Goal: Information Seeking & Learning: Understand process/instructions

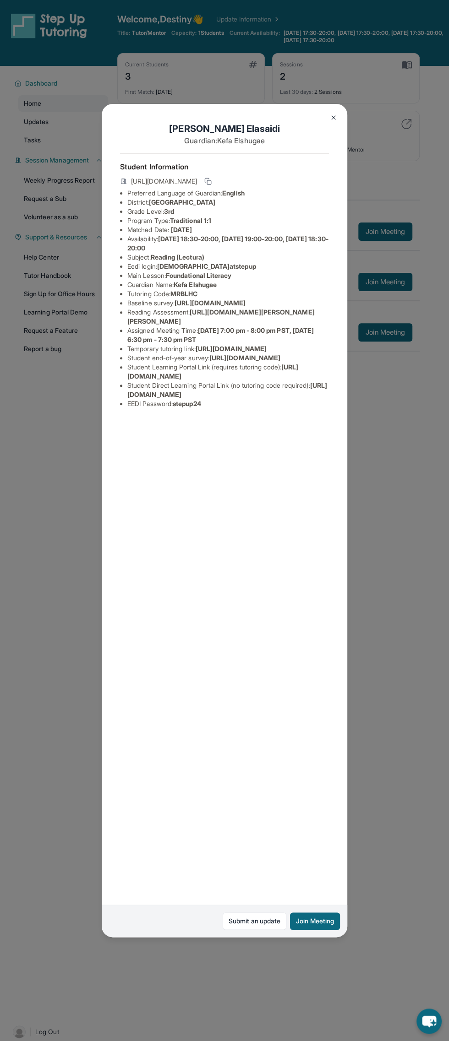
click at [342, 116] on button at bounding box center [333, 118] width 18 height 18
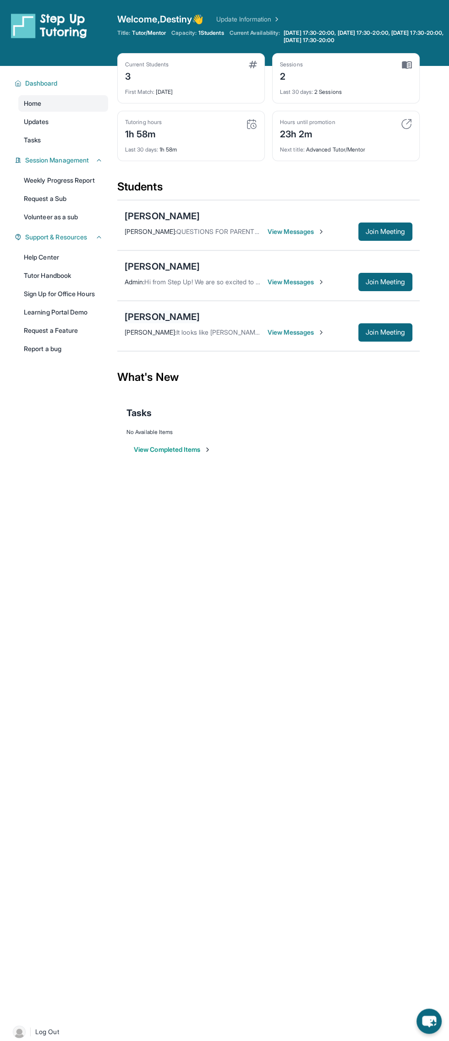
click at [162, 312] on div "[PERSON_NAME]" at bounding box center [162, 316] width 75 height 13
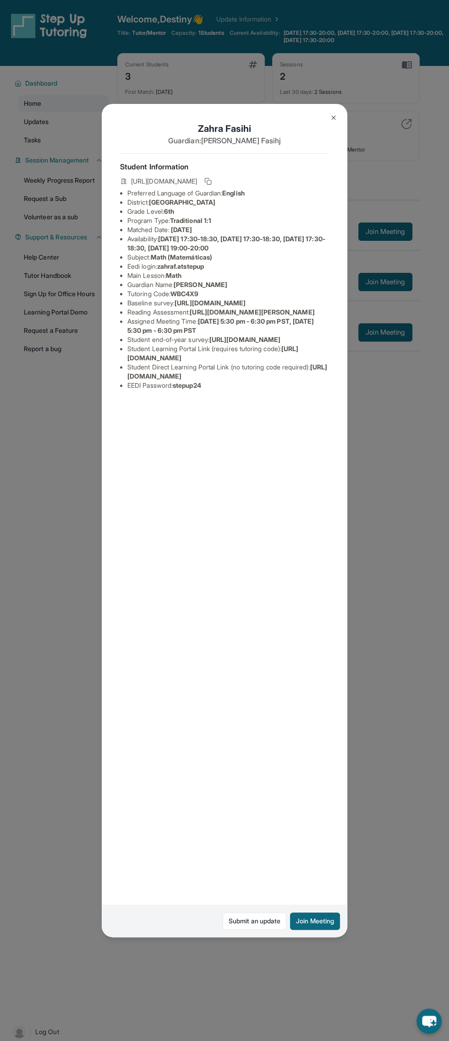
click at [330, 122] on button at bounding box center [333, 118] width 18 height 18
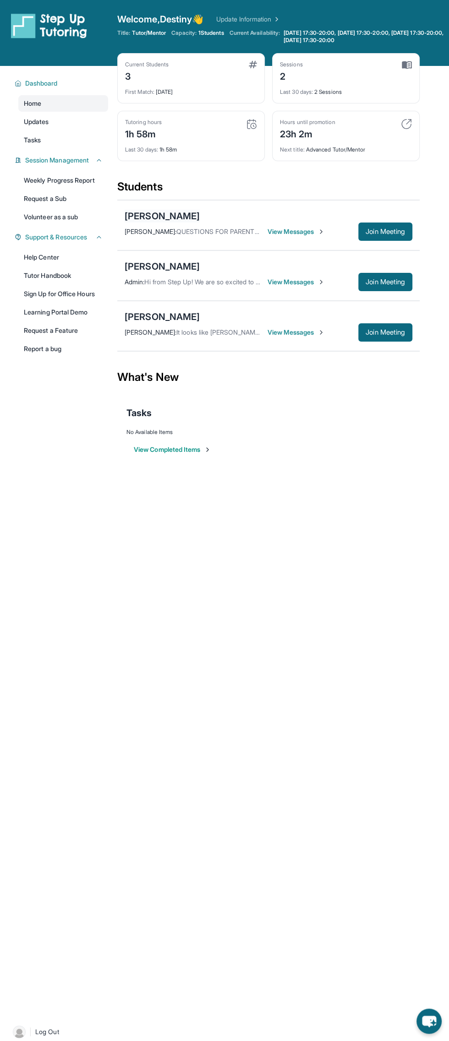
click at [154, 218] on div "[PERSON_NAME]" at bounding box center [162, 216] width 75 height 13
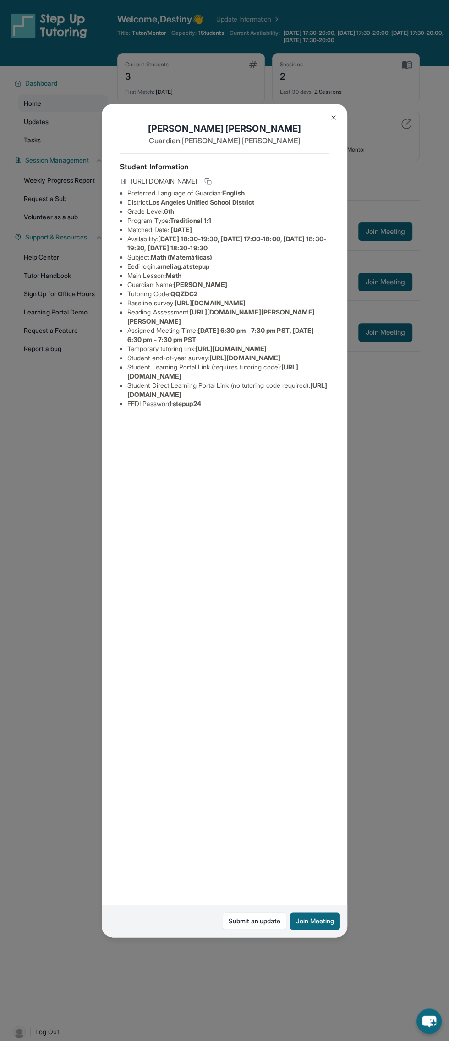
click at [332, 119] on img at bounding box center [333, 117] width 7 height 7
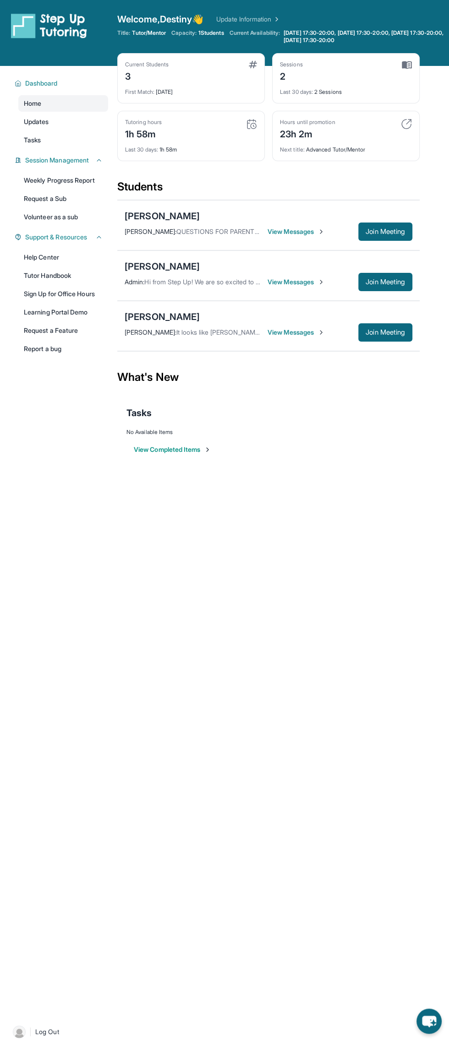
click at [308, 332] on span "View Messages" at bounding box center [295, 332] width 57 height 9
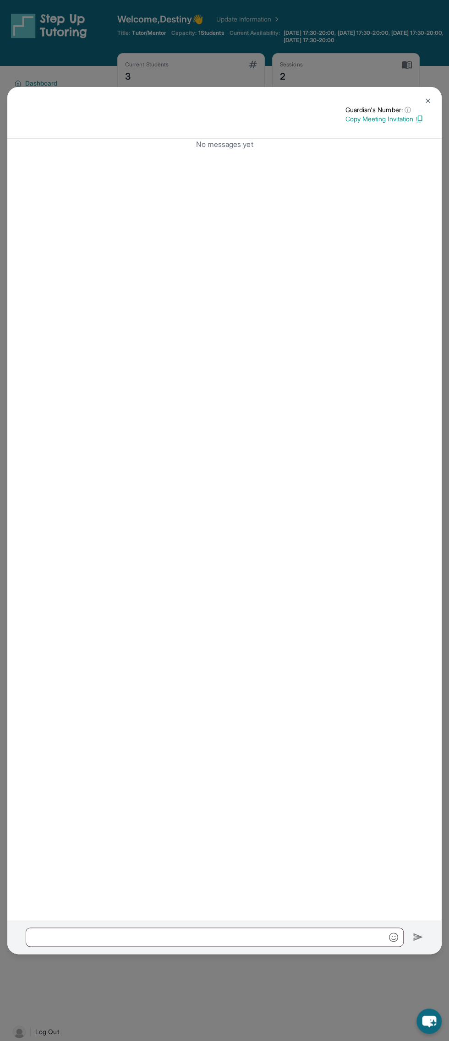
click at [428, 101] on img at bounding box center [427, 100] width 7 height 7
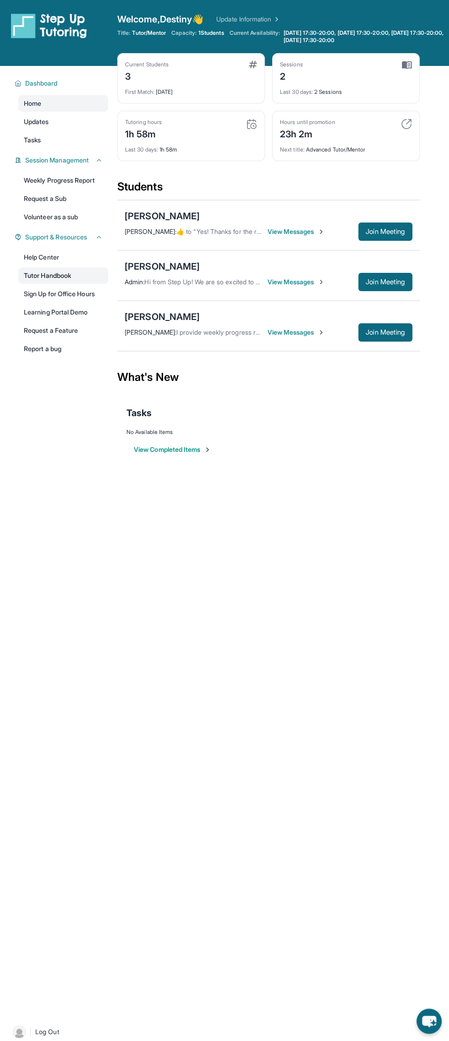
click at [83, 274] on link "Tutor Handbook" at bounding box center [63, 275] width 90 height 16
